Goal: Obtain resource: Download file/media

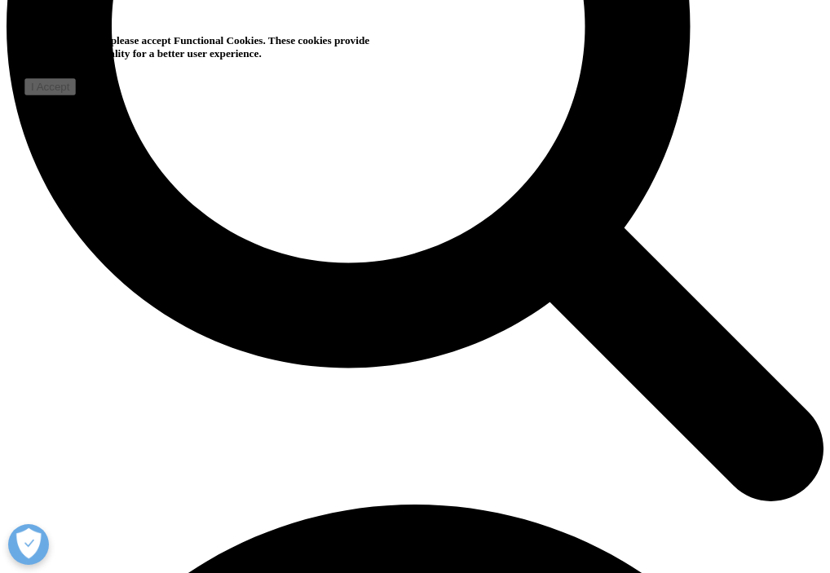
scroll to position [1165, 0]
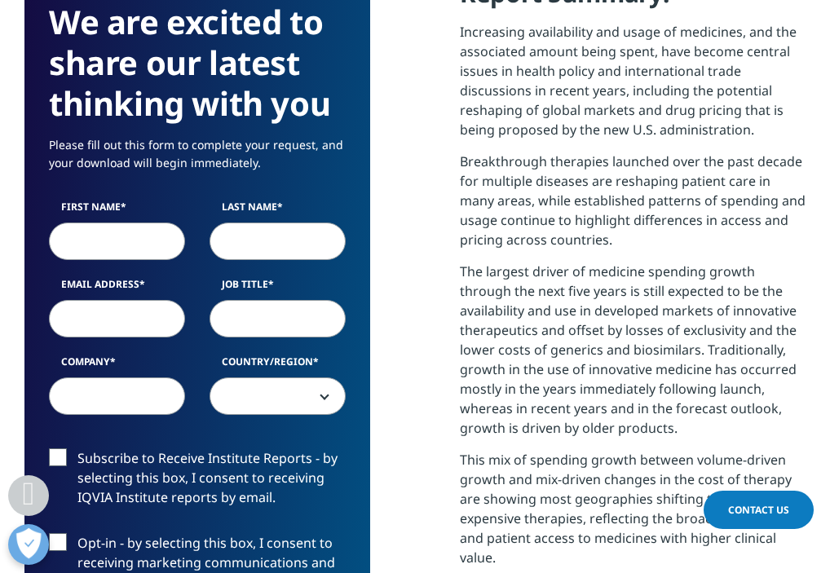
scroll to position [1017, 0]
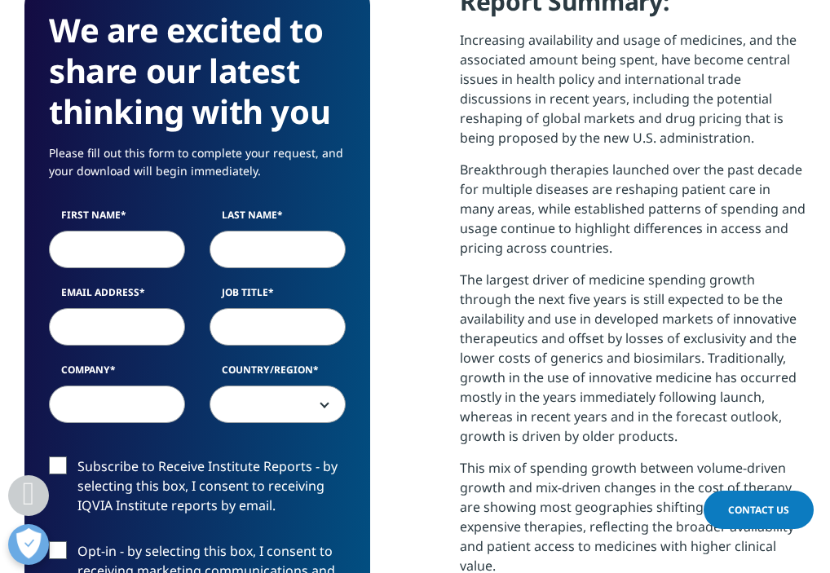
click at [112, 248] on input "First Name" at bounding box center [117, 249] width 136 height 37
type input "[PERSON_NAME]"
click at [239, 242] on input "[PERSON_NAME]" at bounding box center [277, 249] width 136 height 37
click at [239, 245] on input "[PERSON_NAME]" at bounding box center [277, 249] width 136 height 37
click at [268, 250] on input "[PERSON_NAME]" at bounding box center [277, 249] width 136 height 37
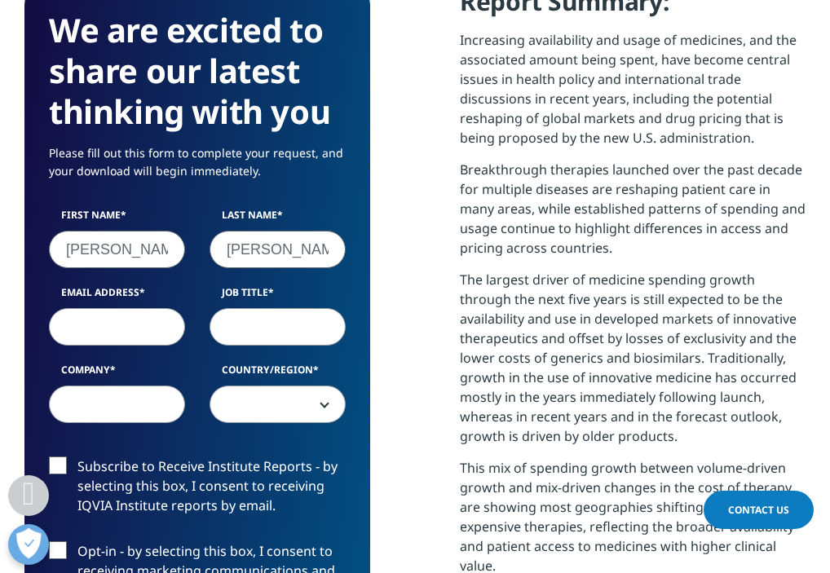
click at [268, 250] on input "[PERSON_NAME]" at bounding box center [277, 249] width 136 height 37
type input "Lyloff"
click at [119, 324] on input "Email Address" at bounding box center [117, 326] width 136 height 37
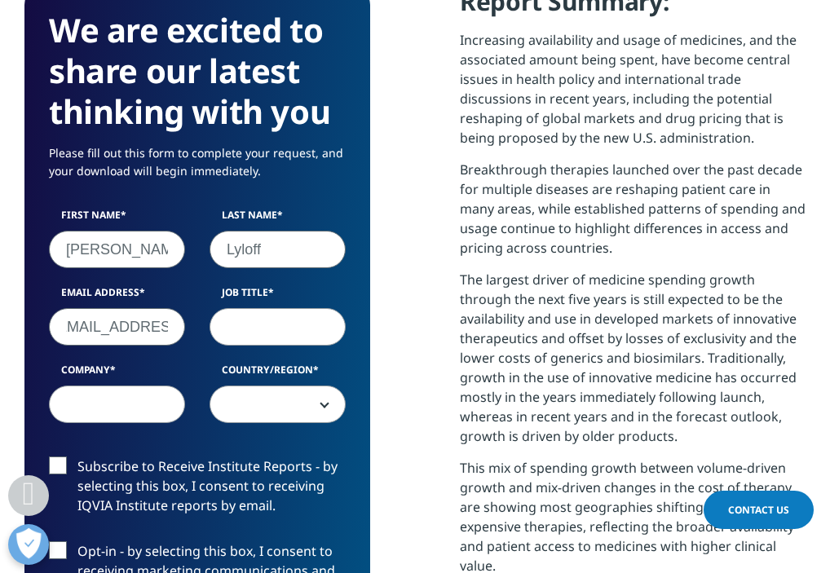
type input "[EMAIL_ADDRESS][DOMAIN_NAME]"
type input "Financial Analyst"
click at [101, 409] on input "Company" at bounding box center [117, 404] width 136 height 37
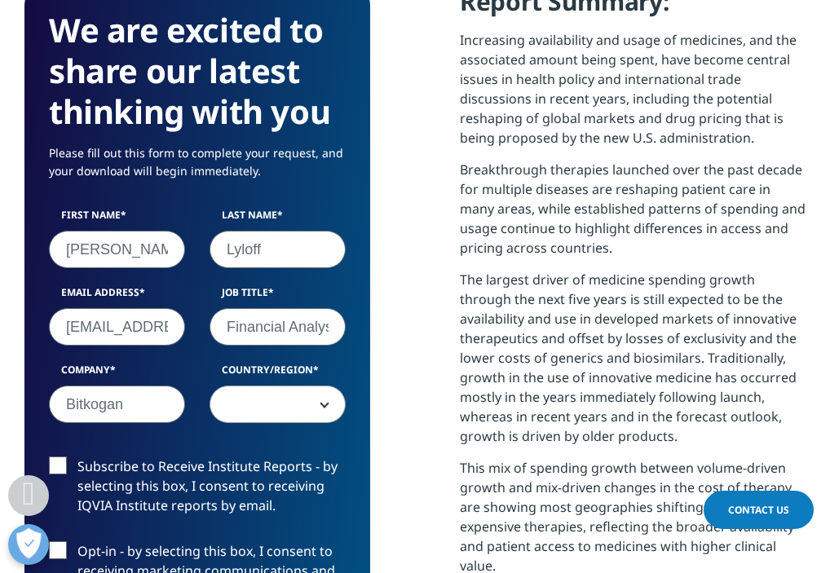
type input "Bitkogan"
click at [284, 416] on span at bounding box center [277, 404] width 134 height 37
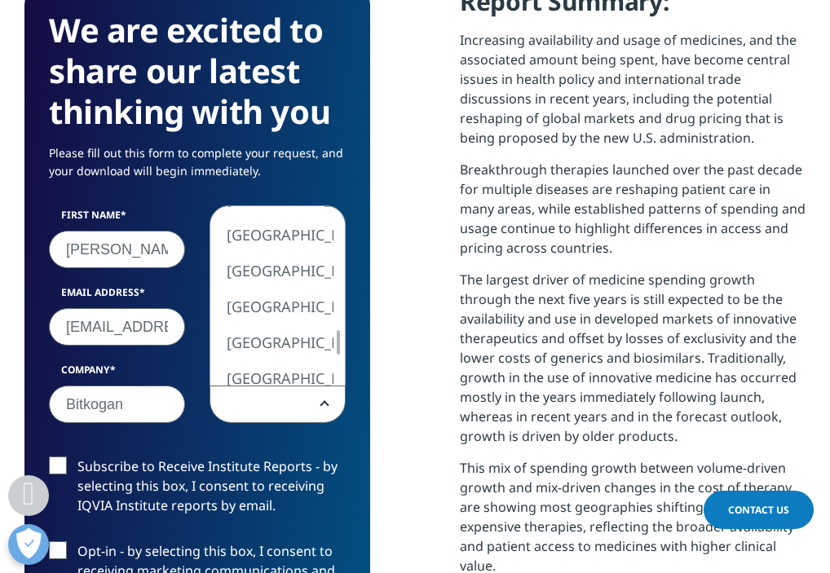
select select "[GEOGRAPHIC_DATA]"
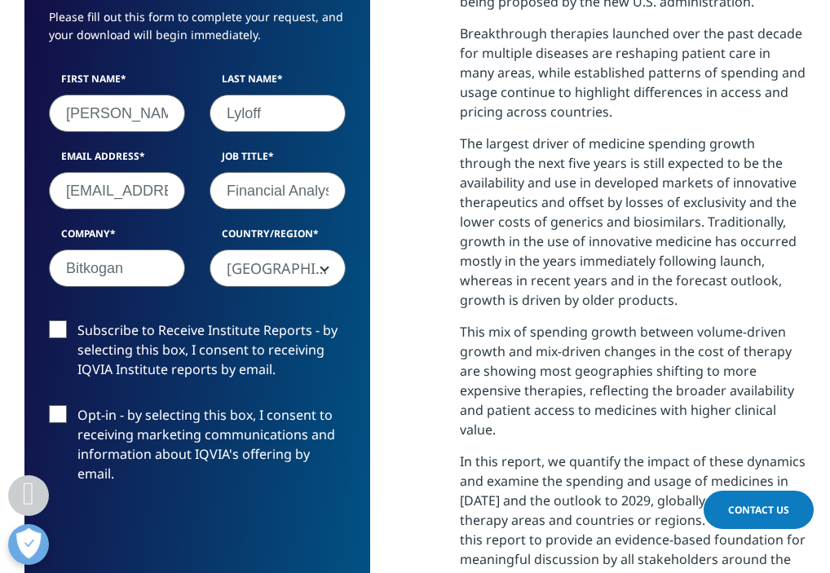
scroll to position [1166, 0]
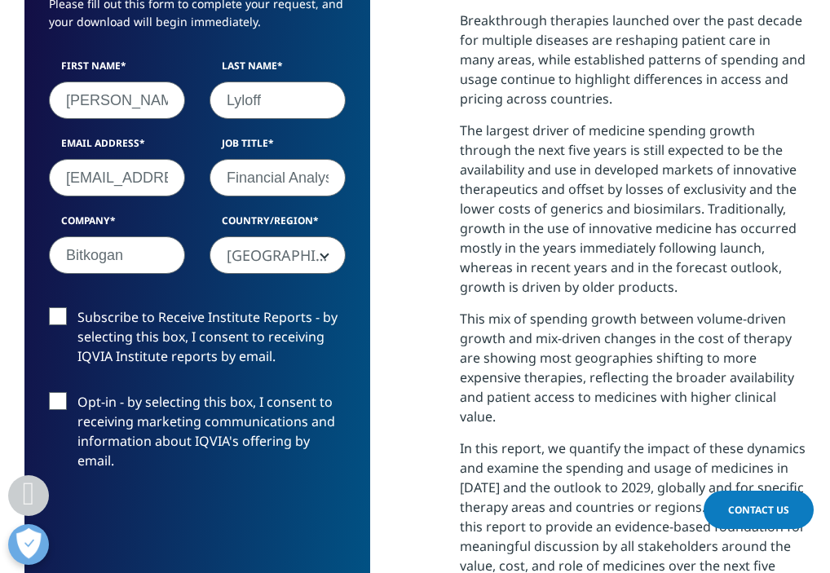
click at [58, 319] on label "Subscribe to Receive Institute Reports - by selecting this box, I consent to re…" at bounding box center [197, 341] width 297 height 68
click at [77, 307] on input "Subscribe to Receive Institute Reports - by selecting this box, I consent to re…" at bounding box center [77, 307] width 0 height 0
click at [59, 406] on label "Opt-in - by selecting this box, I consent to receiving marketing communications…" at bounding box center [197, 435] width 297 height 87
click at [77, 392] on input "Opt-in - by selecting this box, I consent to receiving marketing communications…" at bounding box center [77, 392] width 0 height 0
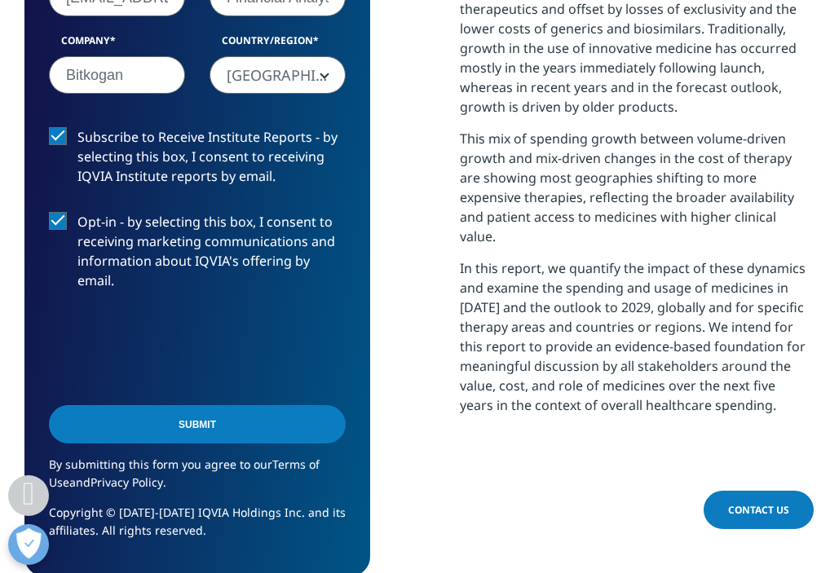
scroll to position [1380, 0]
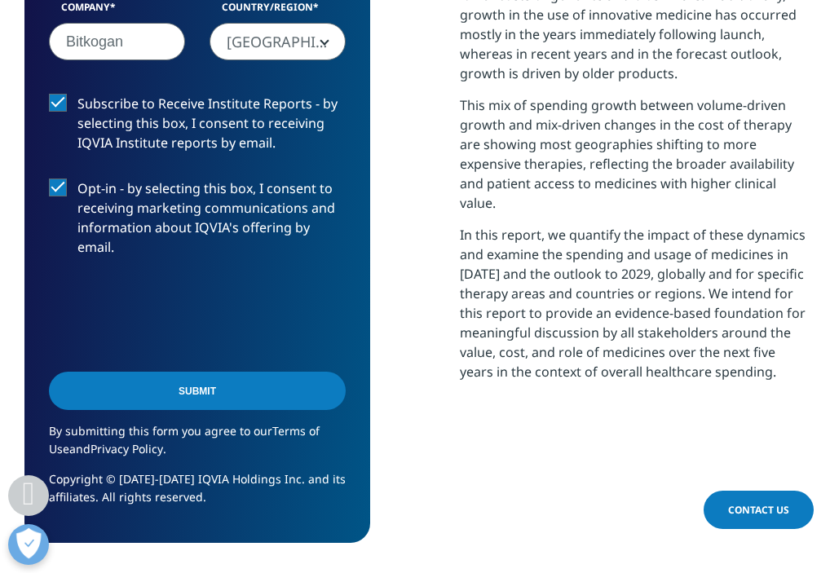
click at [259, 387] on input "Submit" at bounding box center [197, 391] width 297 height 38
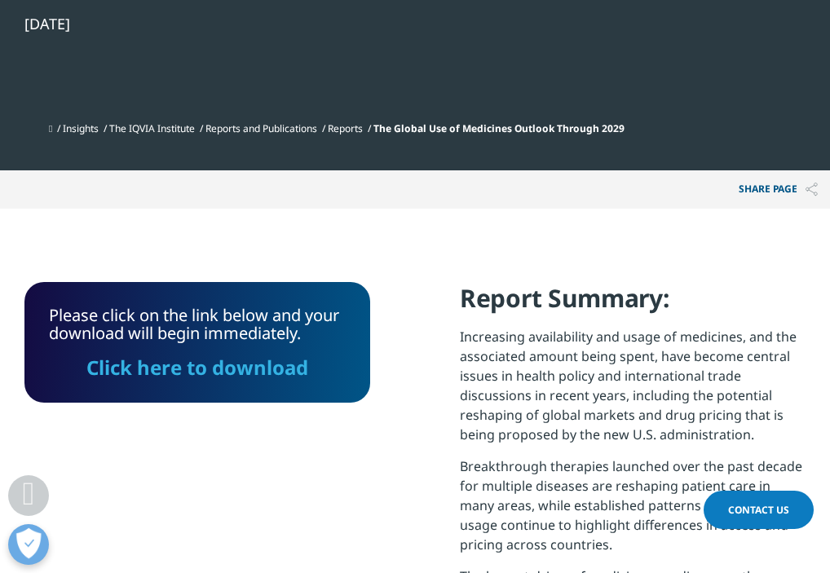
scroll to position [760, 0]
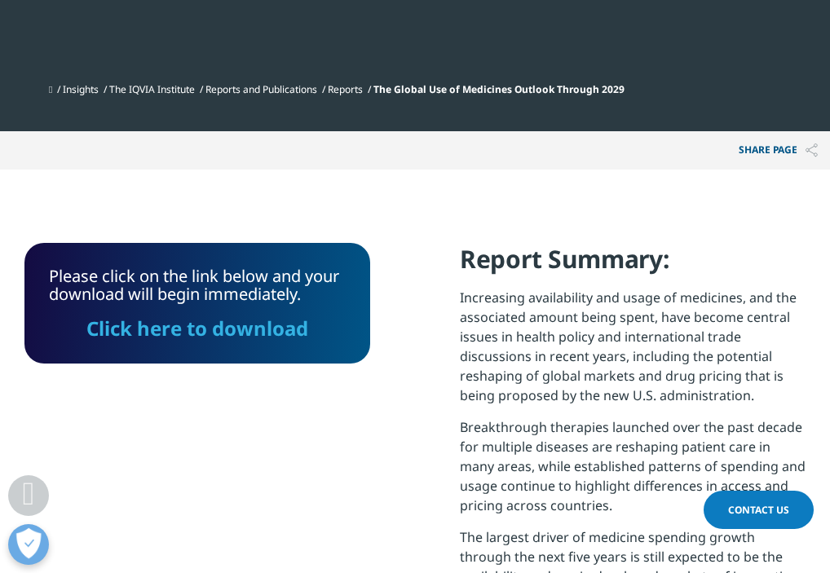
click at [284, 332] on link "Click here to download" at bounding box center [197, 328] width 222 height 27
